Goal: Use online tool/utility: Utilize a website feature to perform a specific function

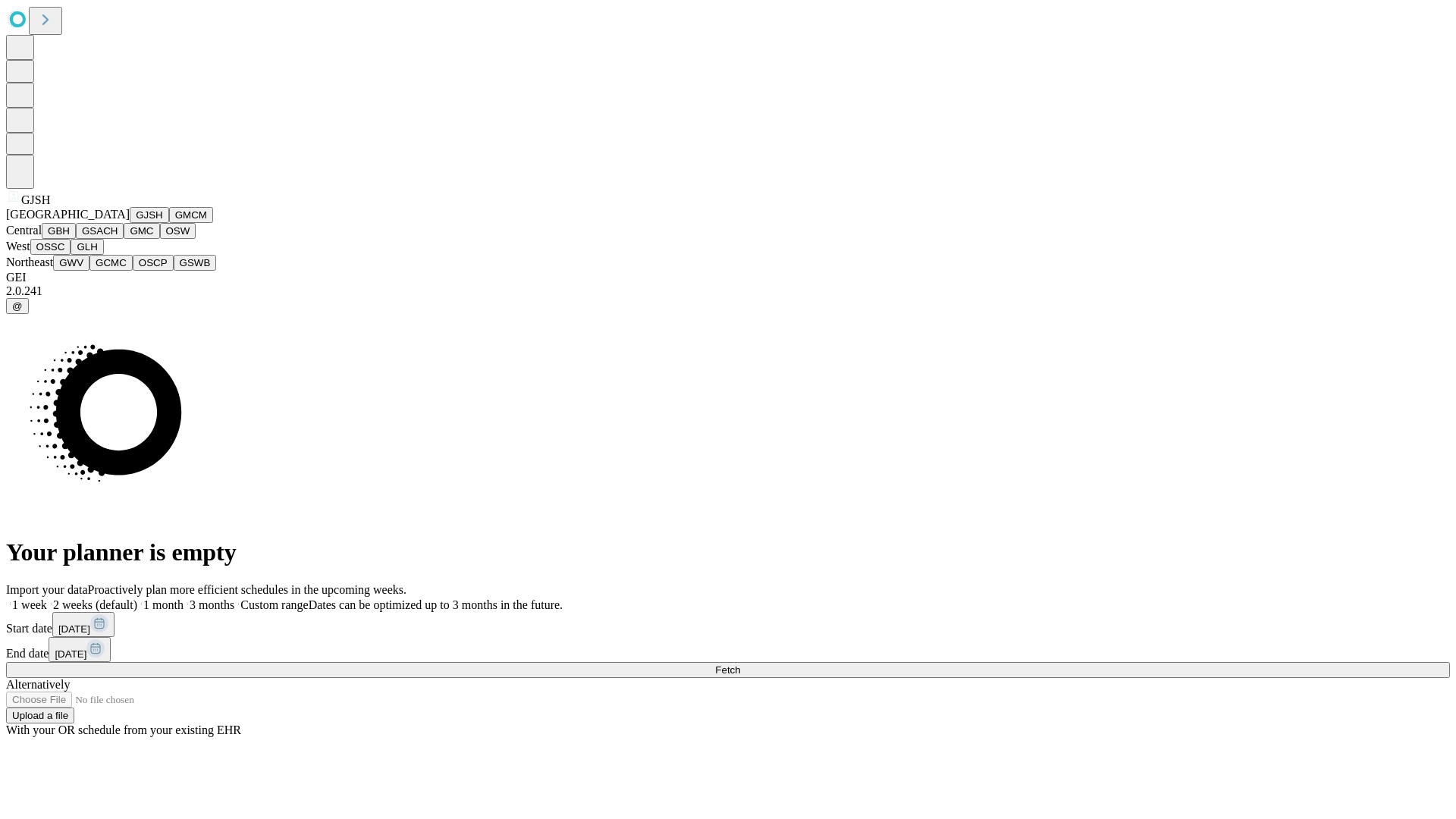
click at [130, 223] on button "GJSH" at bounding box center [150, 215] width 39 height 16
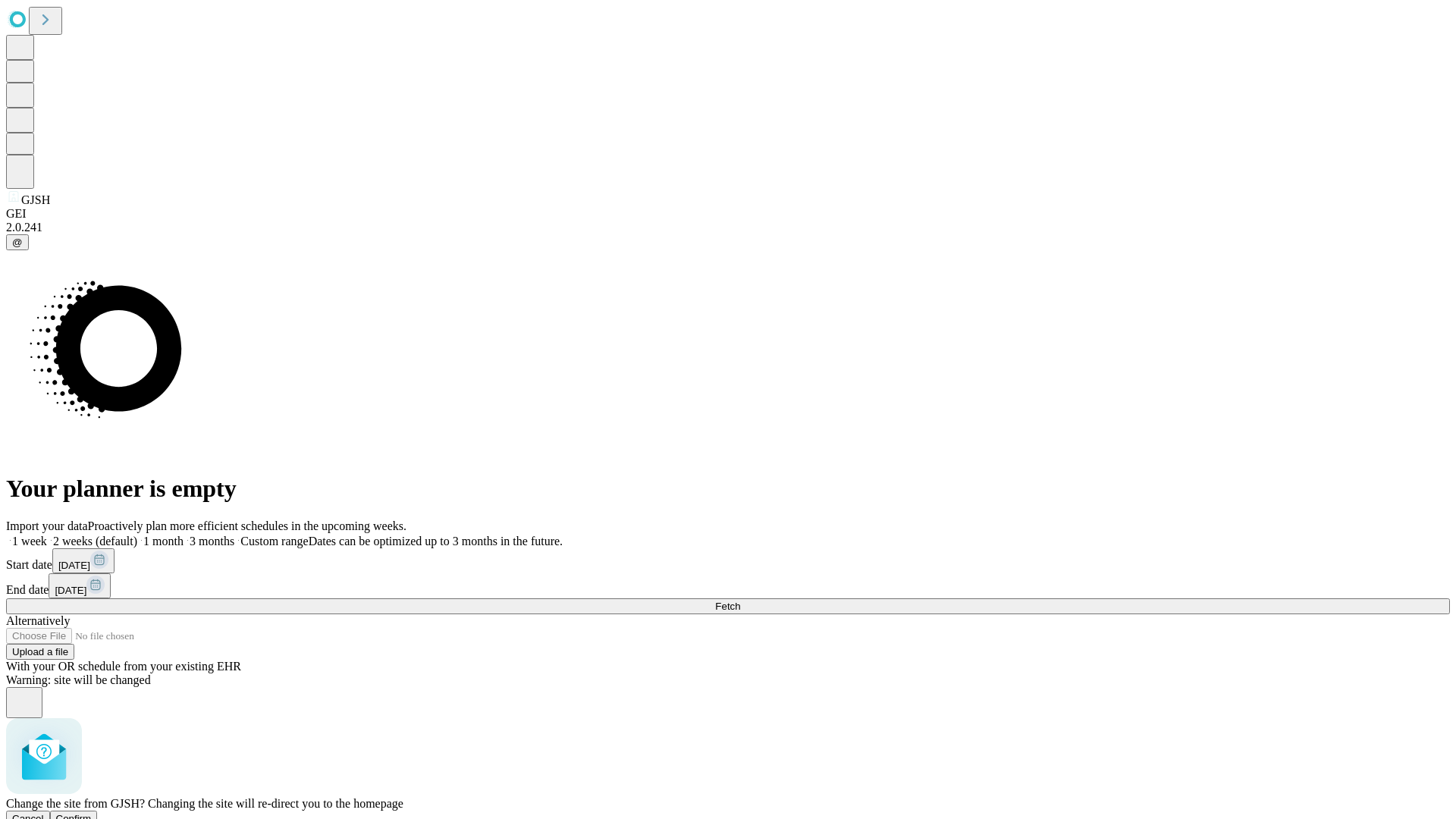
click at [92, 813] on span "Confirm" at bounding box center [73, 818] width 35 height 11
click at [137, 535] on label "2 weeks (default)" at bounding box center [92, 541] width 91 height 13
click at [740, 601] on span "Fetch" at bounding box center [728, 606] width 25 height 11
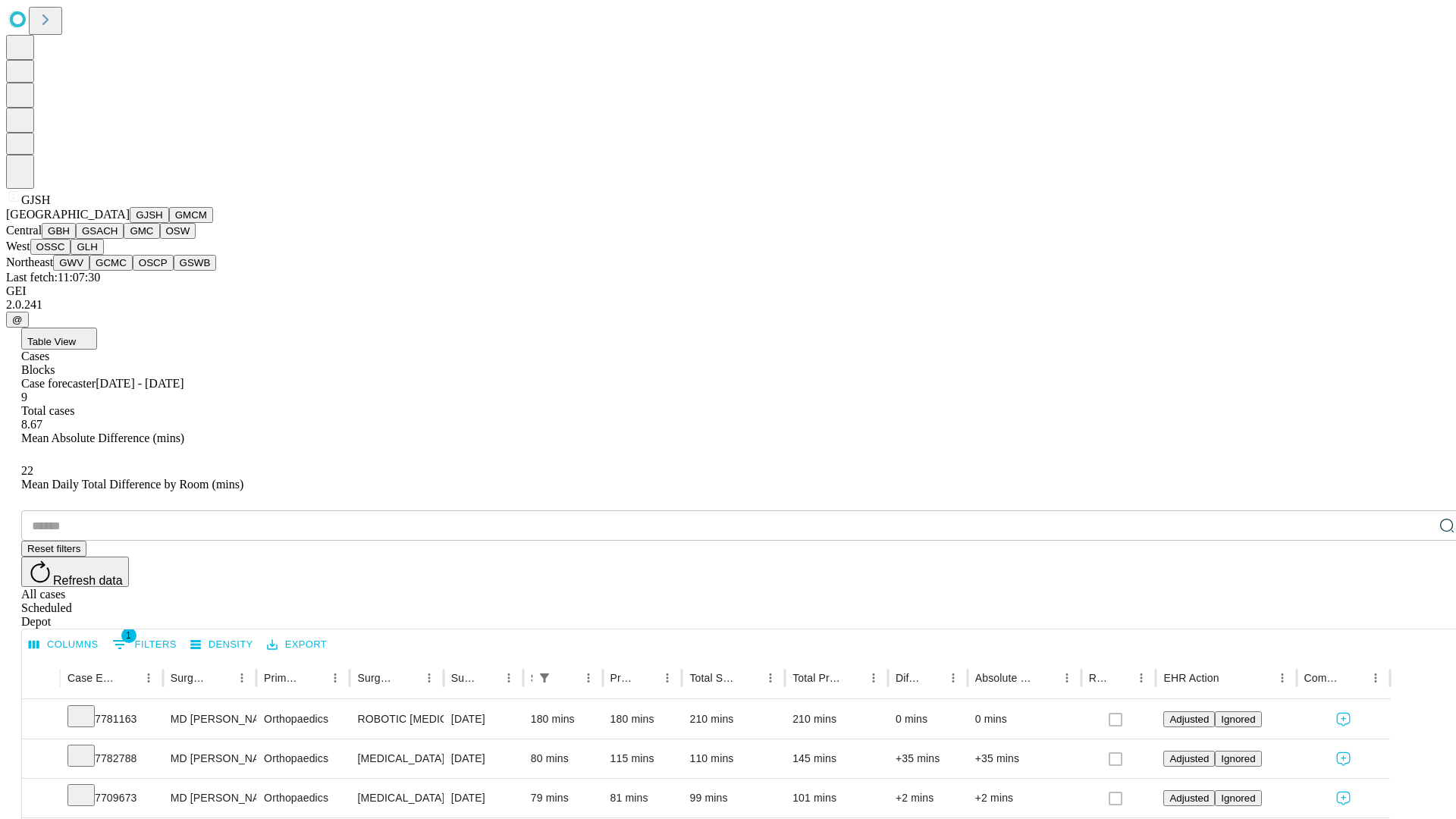
click at [169, 223] on button "GMCM" at bounding box center [191, 215] width 44 height 16
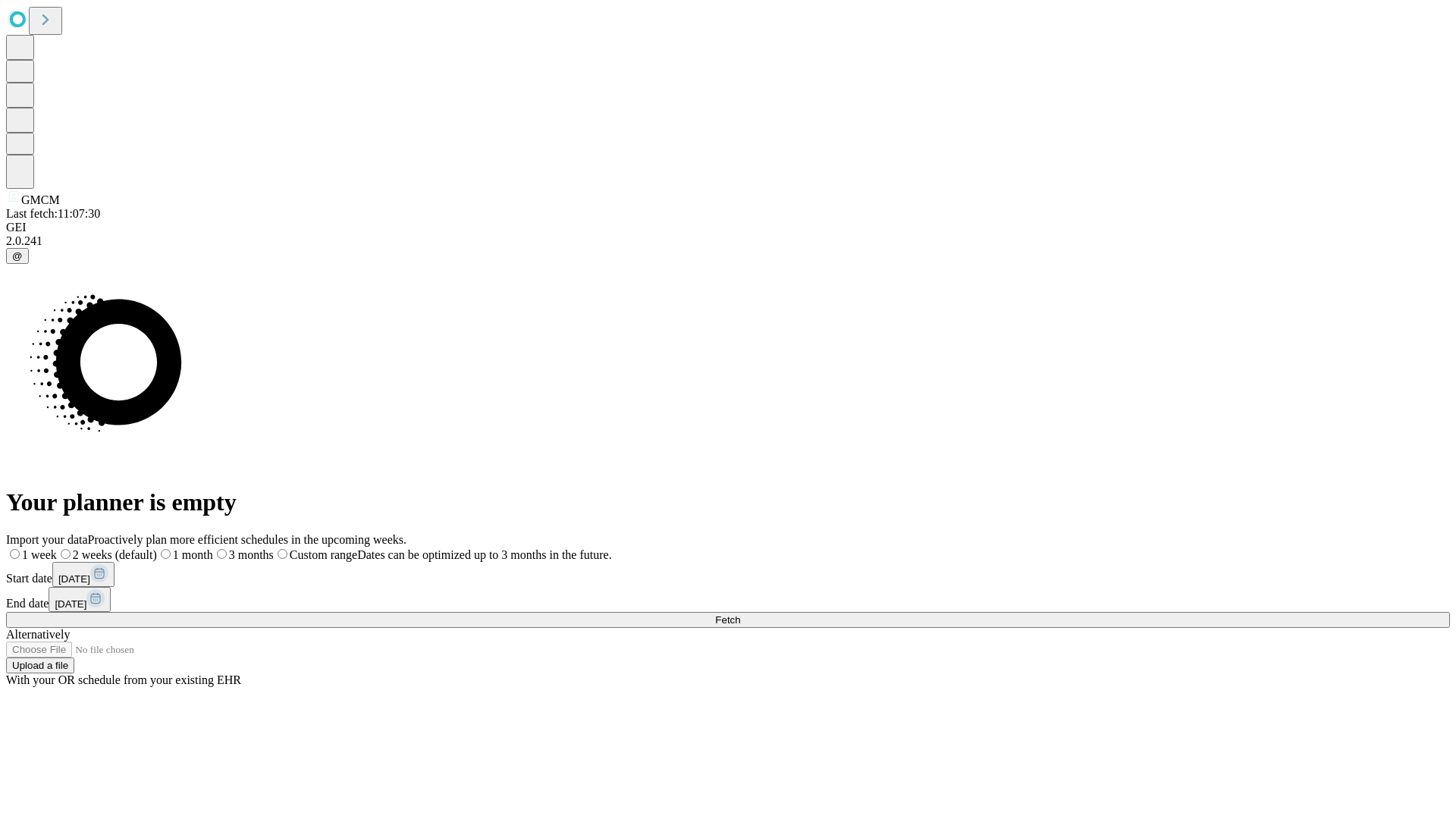
click at [740, 614] on span "Fetch" at bounding box center [728, 620] width 25 height 11
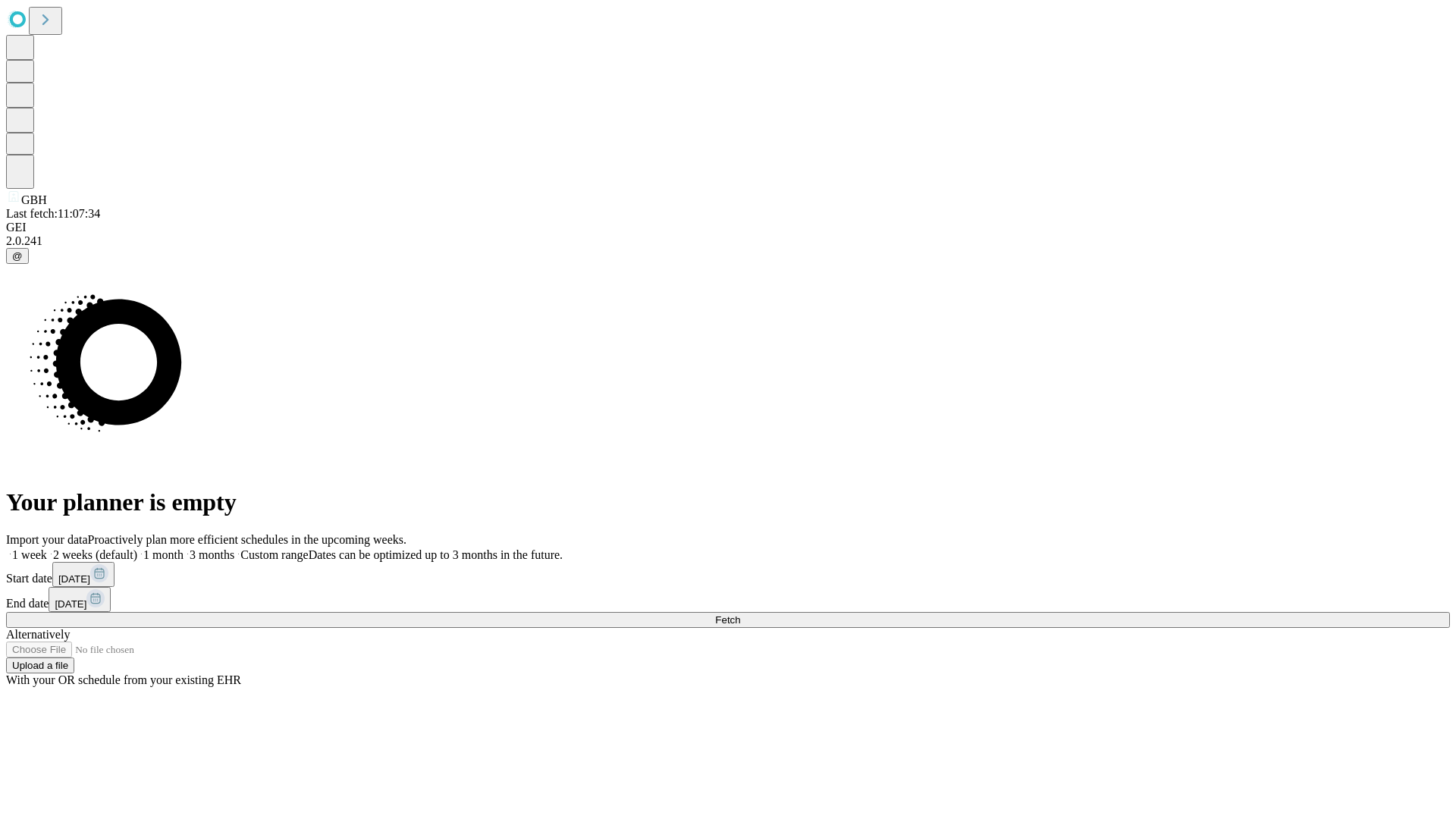
click at [137, 548] on label "2 weeks (default)" at bounding box center [92, 554] width 91 height 13
click at [740, 614] on span "Fetch" at bounding box center [728, 620] width 25 height 11
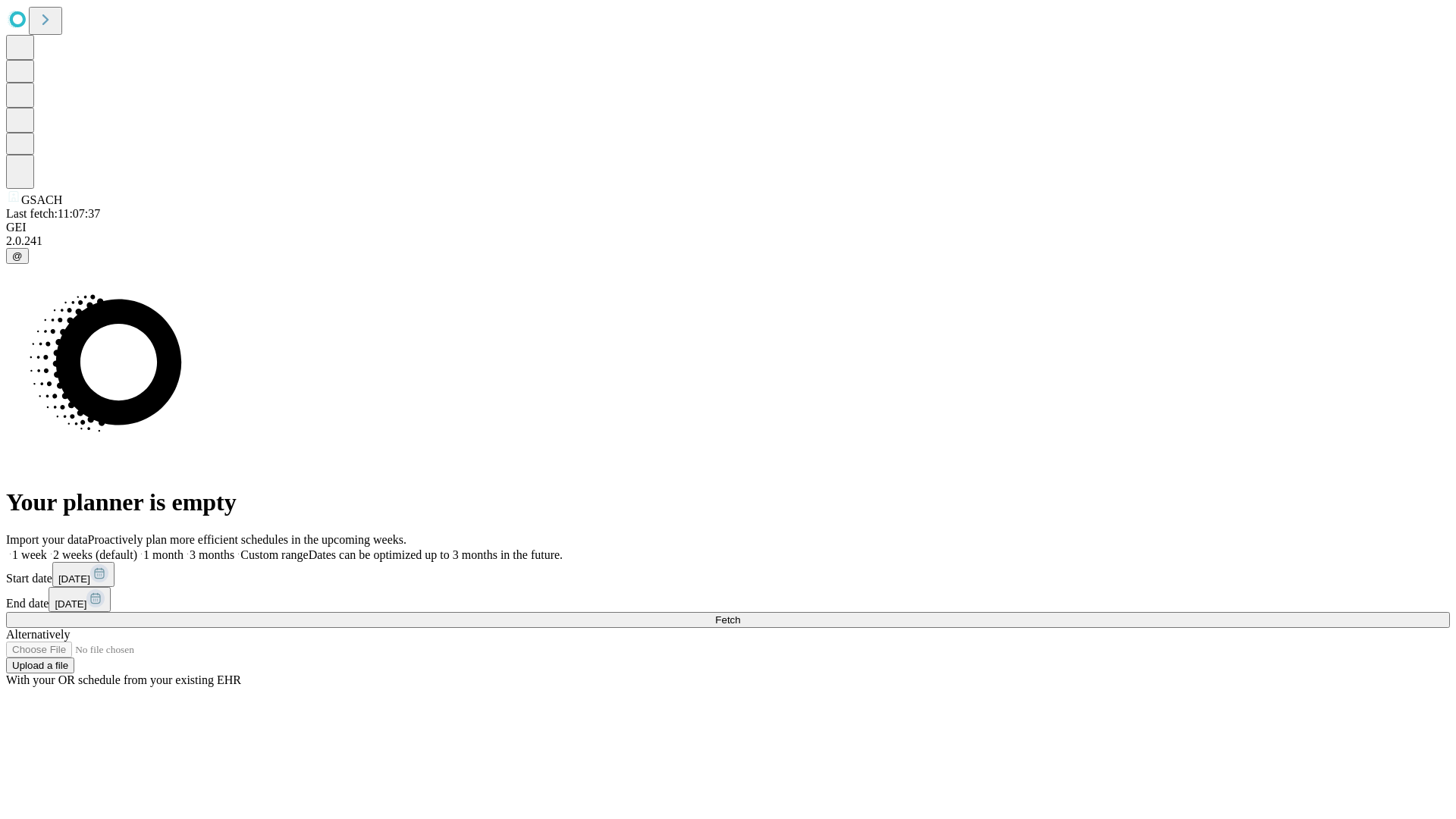
click at [137, 548] on label "2 weeks (default)" at bounding box center [92, 554] width 91 height 13
click at [740, 614] on span "Fetch" at bounding box center [728, 620] width 25 height 11
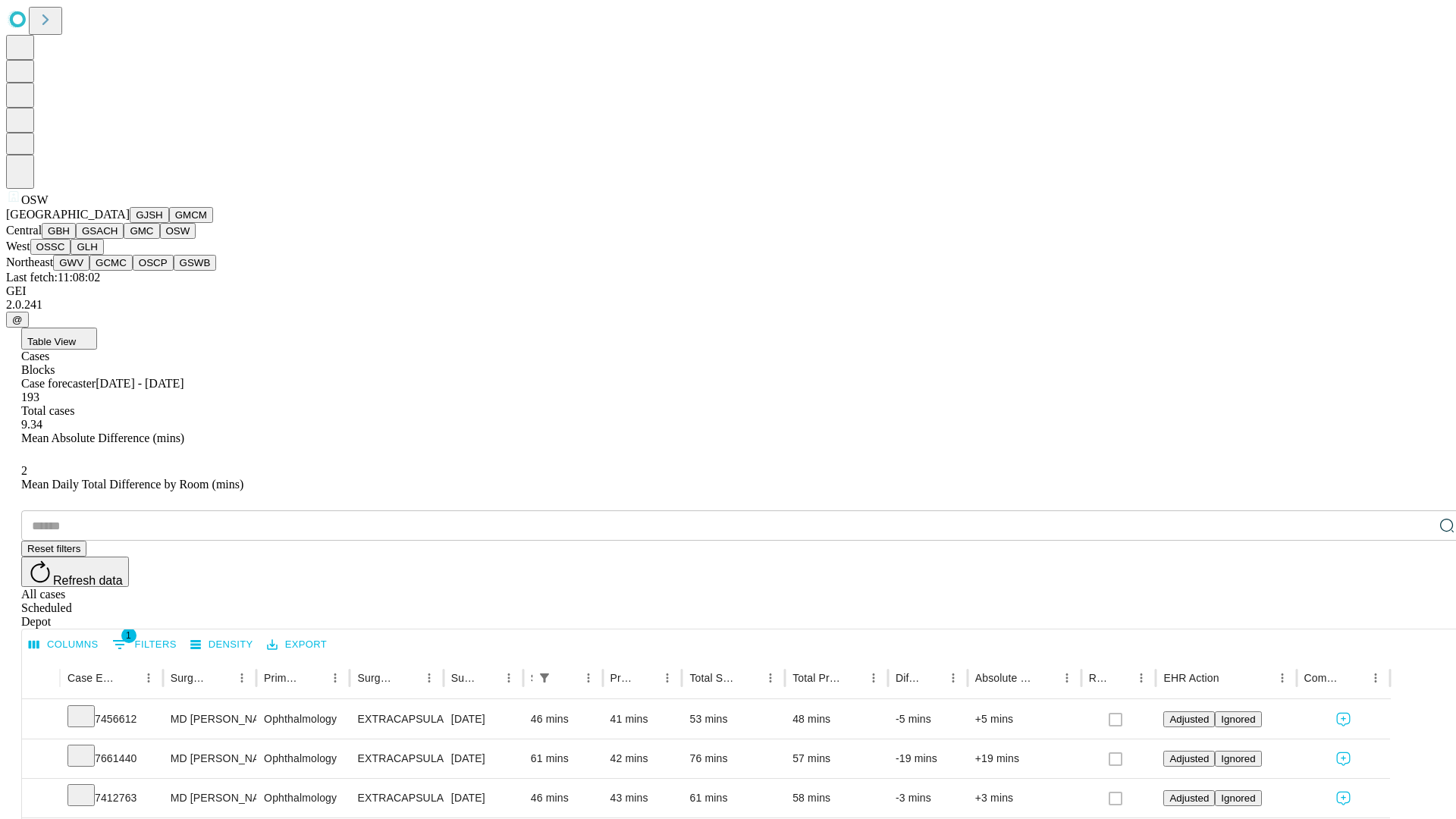
click at [72, 255] on button "OSSC" at bounding box center [51, 246] width 41 height 16
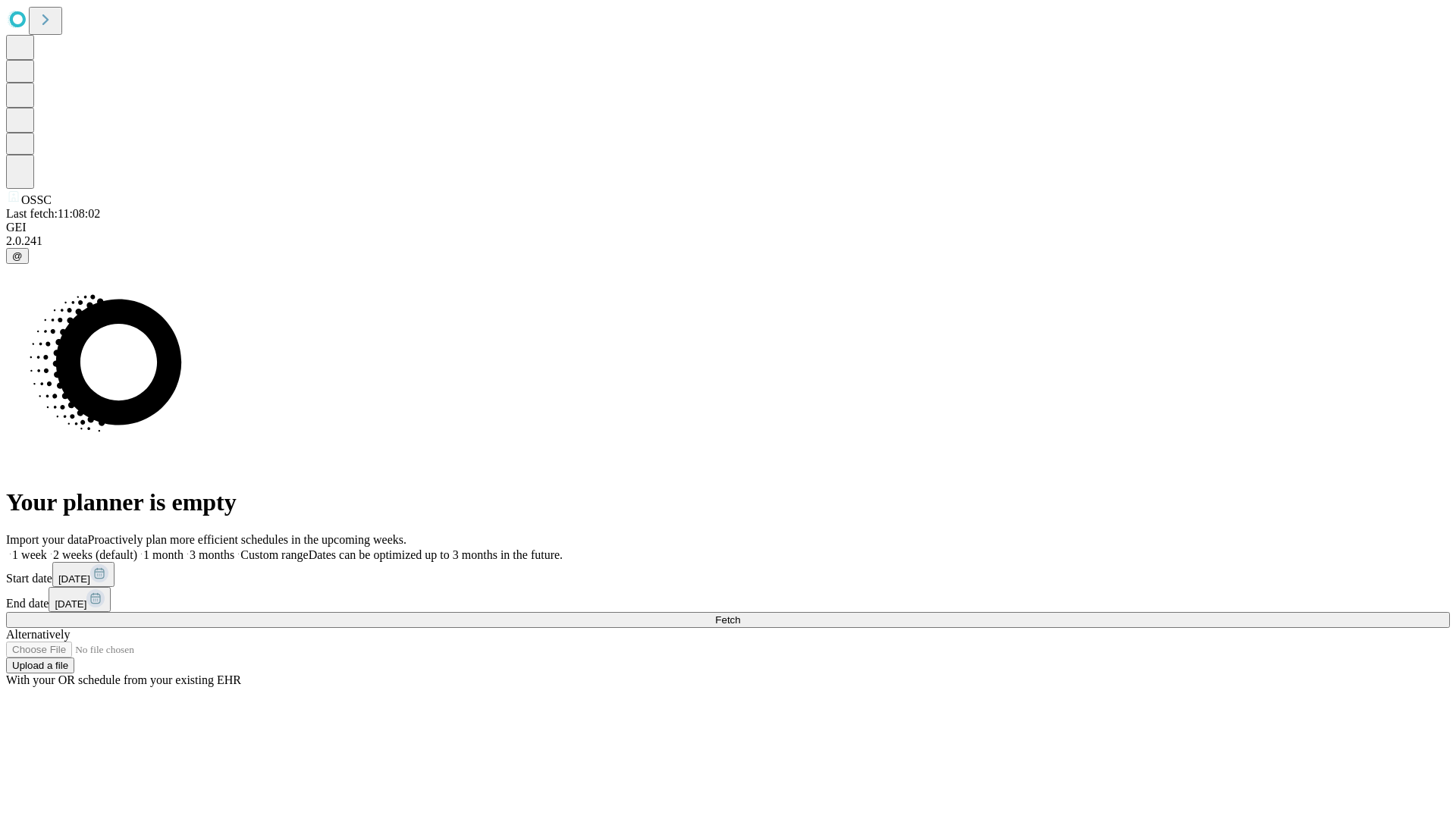
click at [137, 548] on label "2 weeks (default)" at bounding box center [92, 554] width 91 height 13
click at [740, 614] on span "Fetch" at bounding box center [728, 620] width 25 height 11
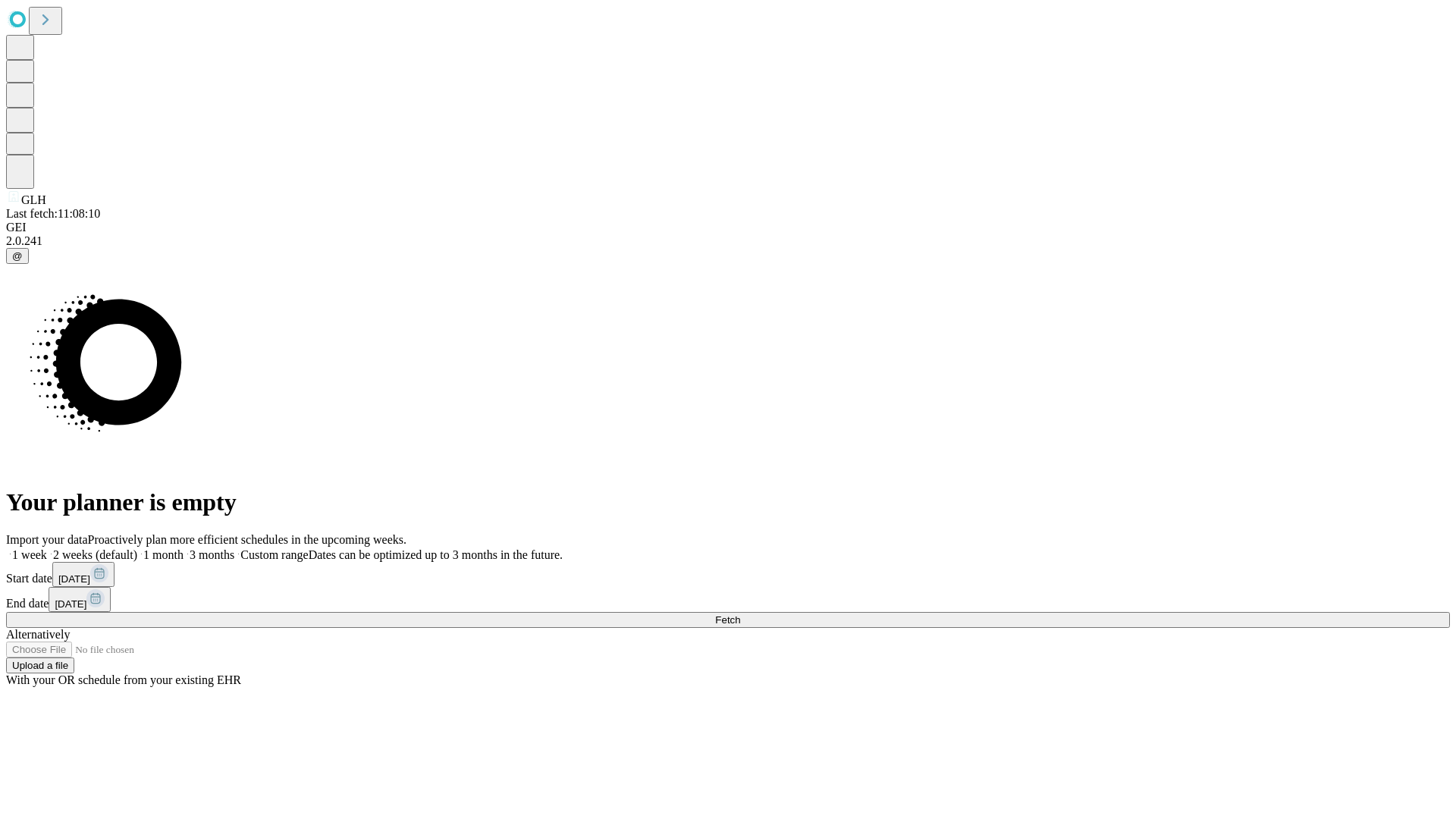
click at [137, 548] on label "2 weeks (default)" at bounding box center [92, 554] width 91 height 13
click at [740, 614] on span "Fetch" at bounding box center [728, 620] width 25 height 11
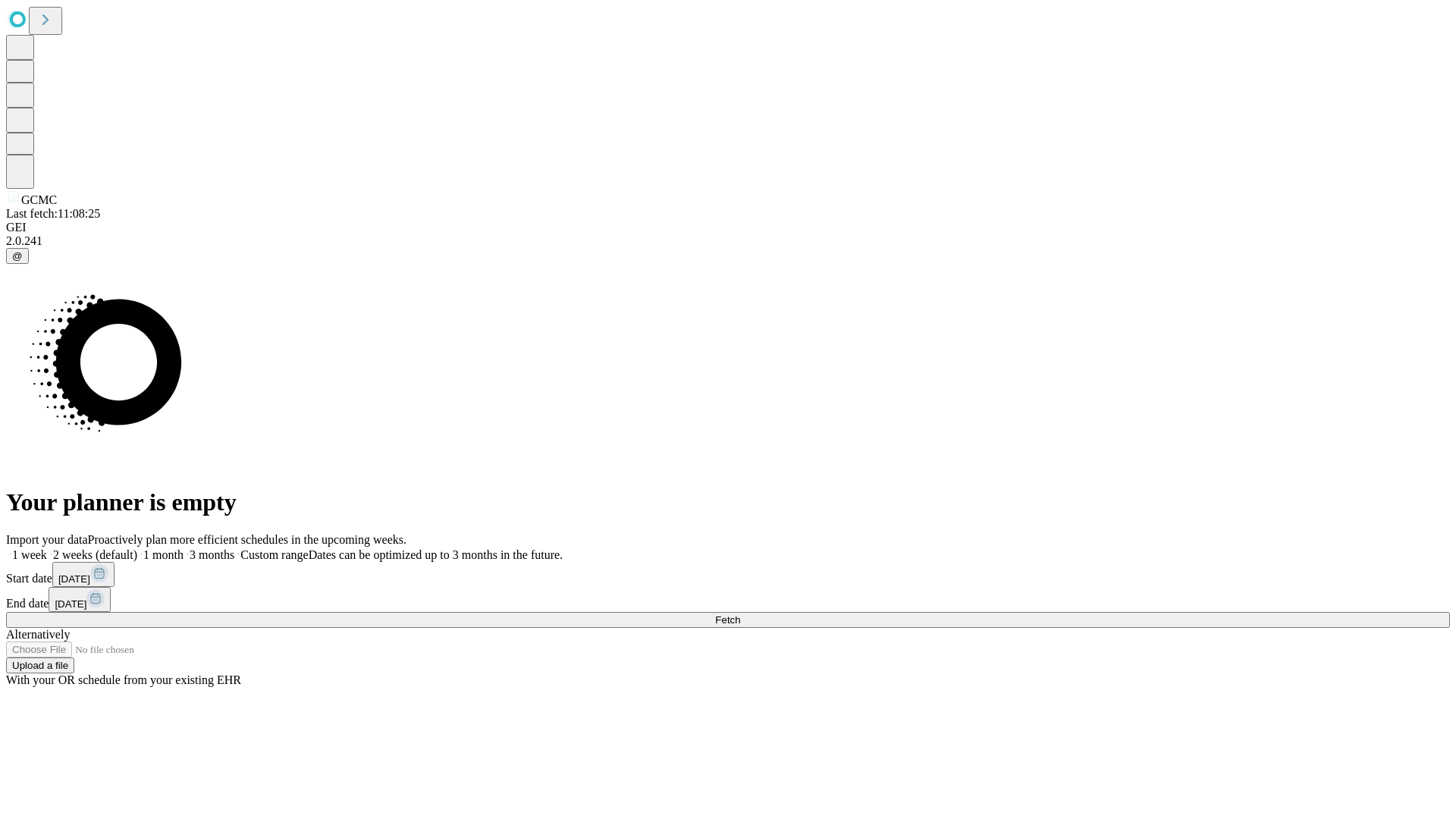
click at [137, 548] on label "2 weeks (default)" at bounding box center [92, 554] width 91 height 13
click at [740, 614] on span "Fetch" at bounding box center [728, 620] width 25 height 11
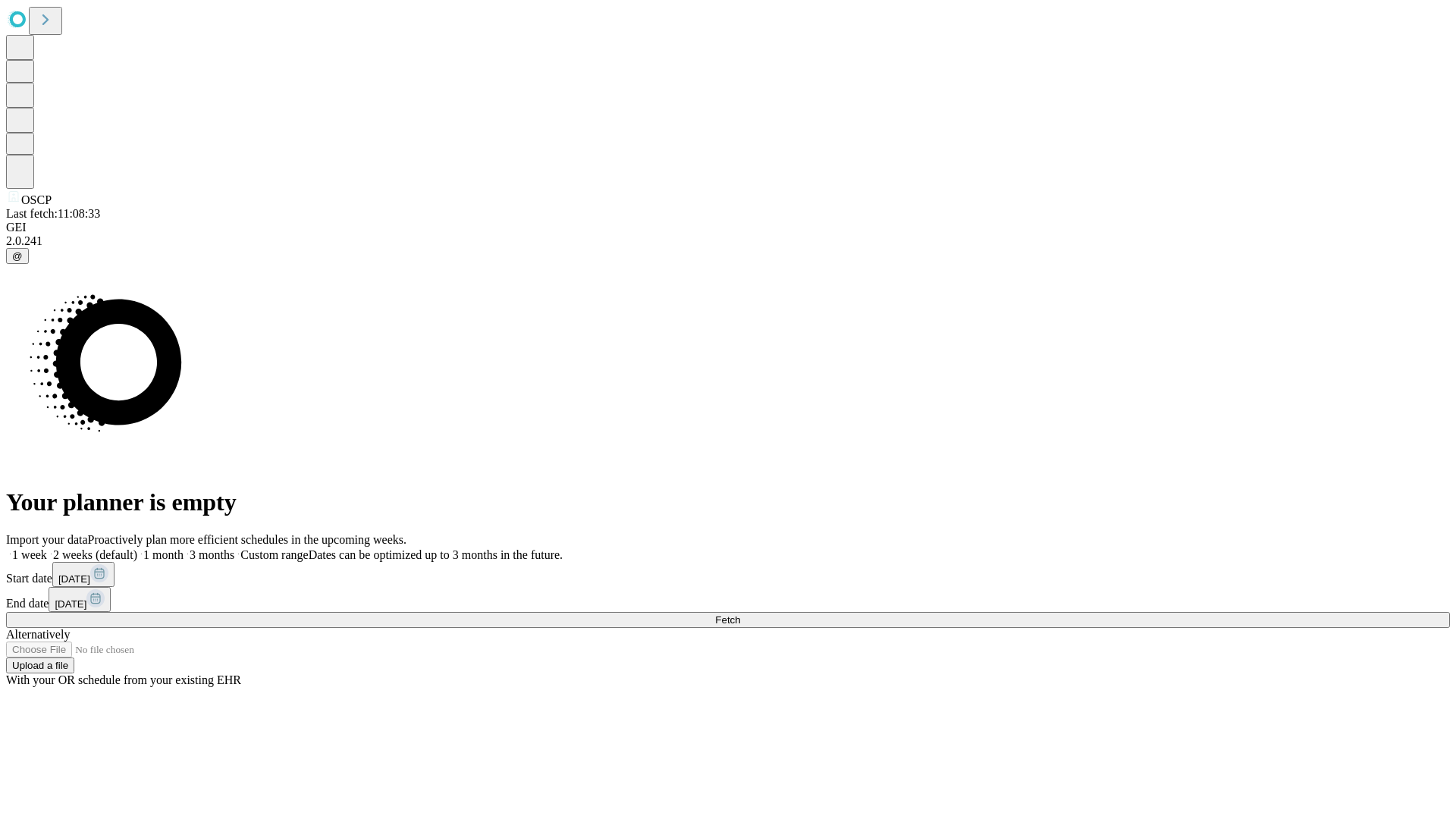
click at [740, 614] on span "Fetch" at bounding box center [728, 620] width 25 height 11
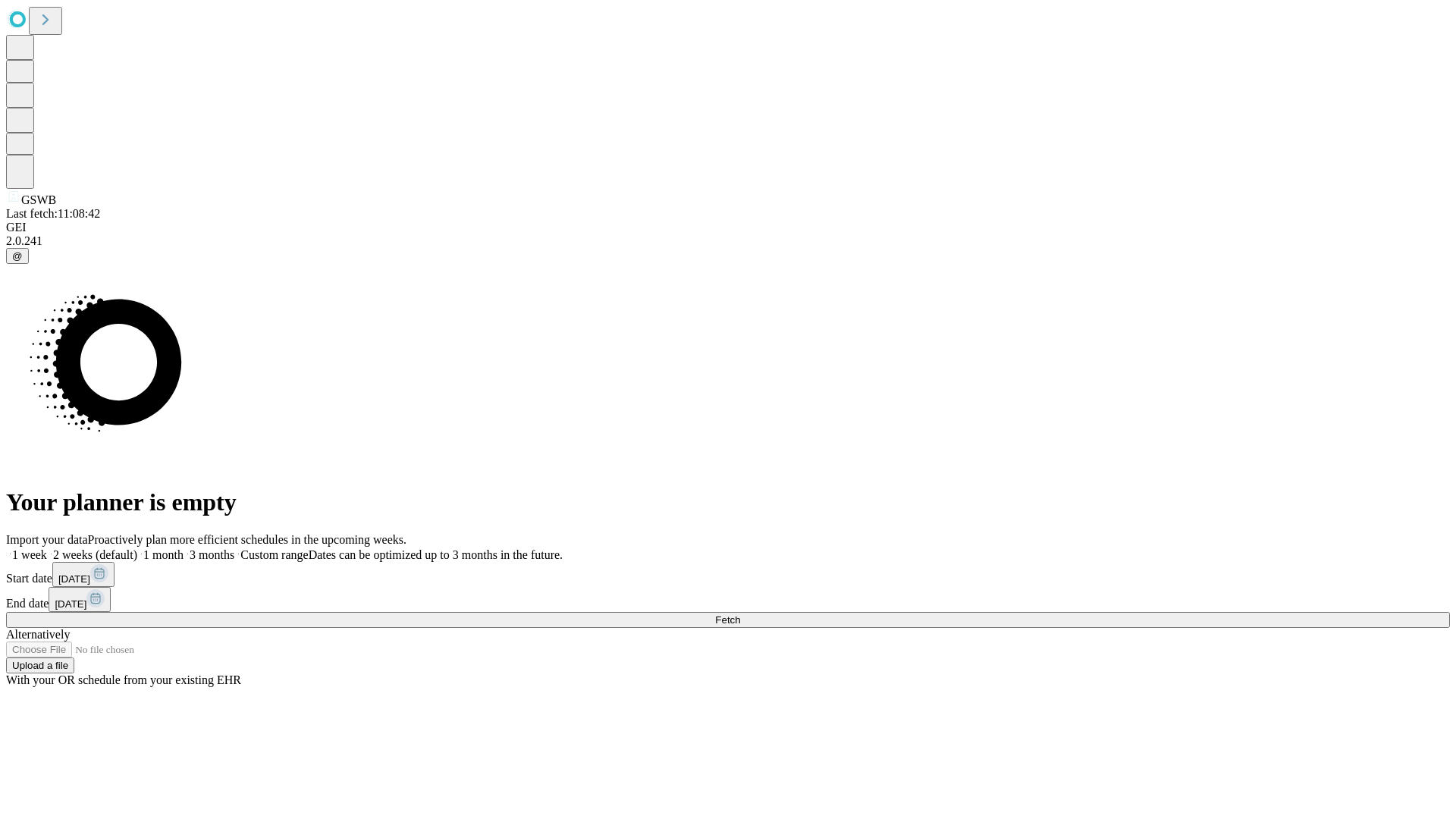
click at [137, 548] on label "2 weeks (default)" at bounding box center [92, 554] width 91 height 13
click at [740, 614] on span "Fetch" at bounding box center [728, 620] width 25 height 11
